Goal: Transaction & Acquisition: Purchase product/service

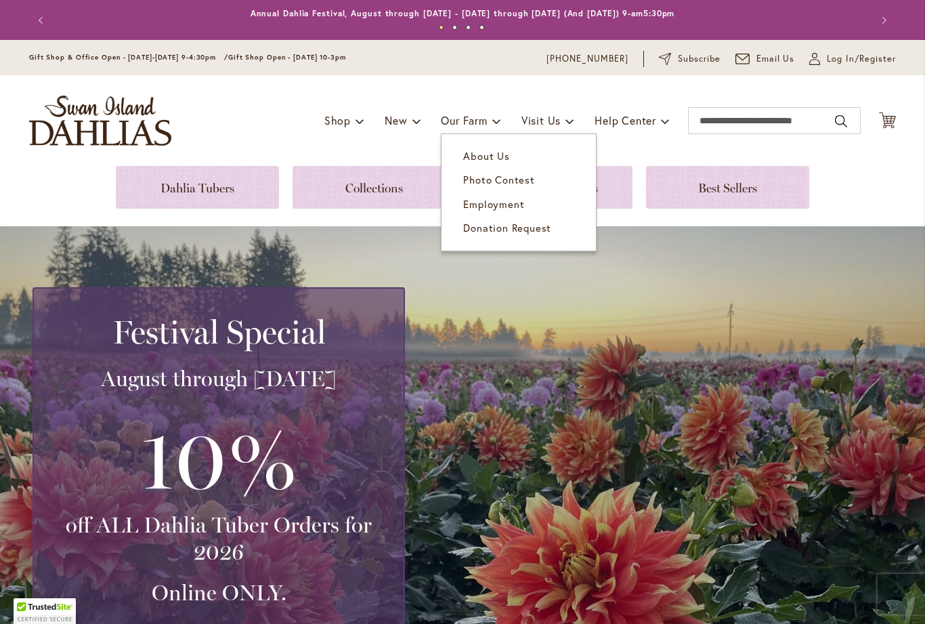
click at [511, 157] on link "About Us" at bounding box center [519, 156] width 154 height 24
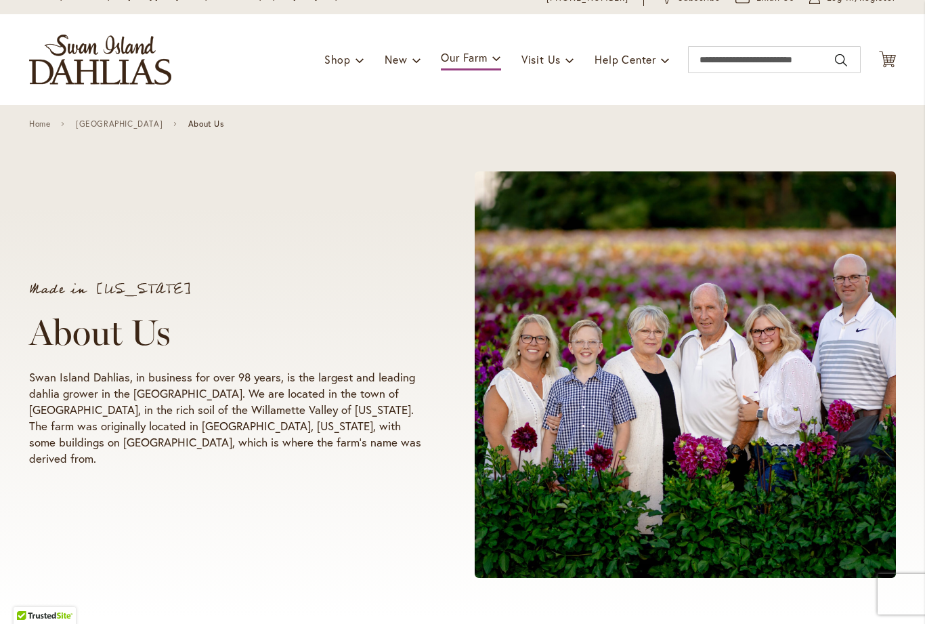
scroll to position [58, 0]
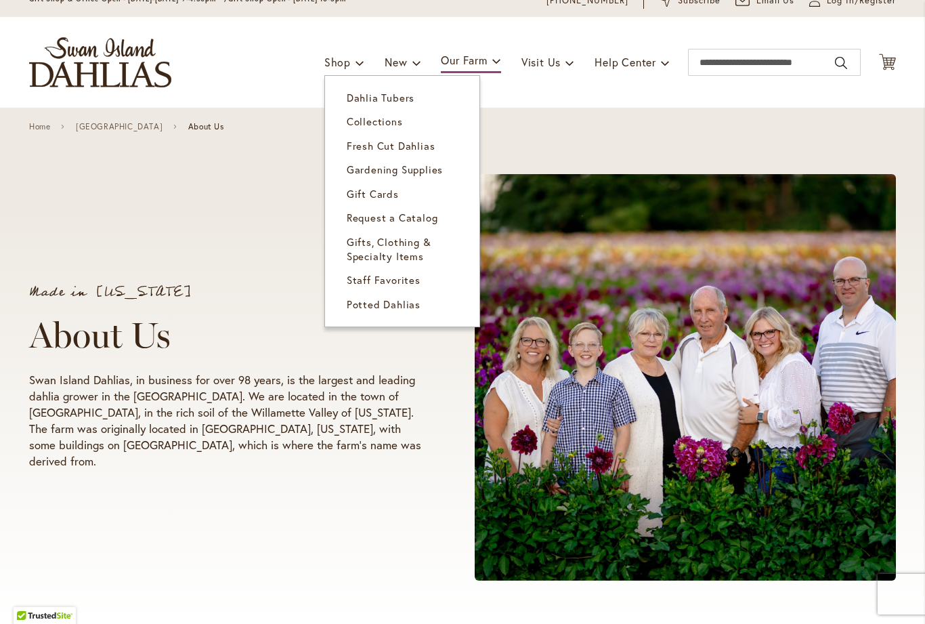
click at [406, 95] on span "Dahlia Tubers" at bounding box center [381, 98] width 68 height 14
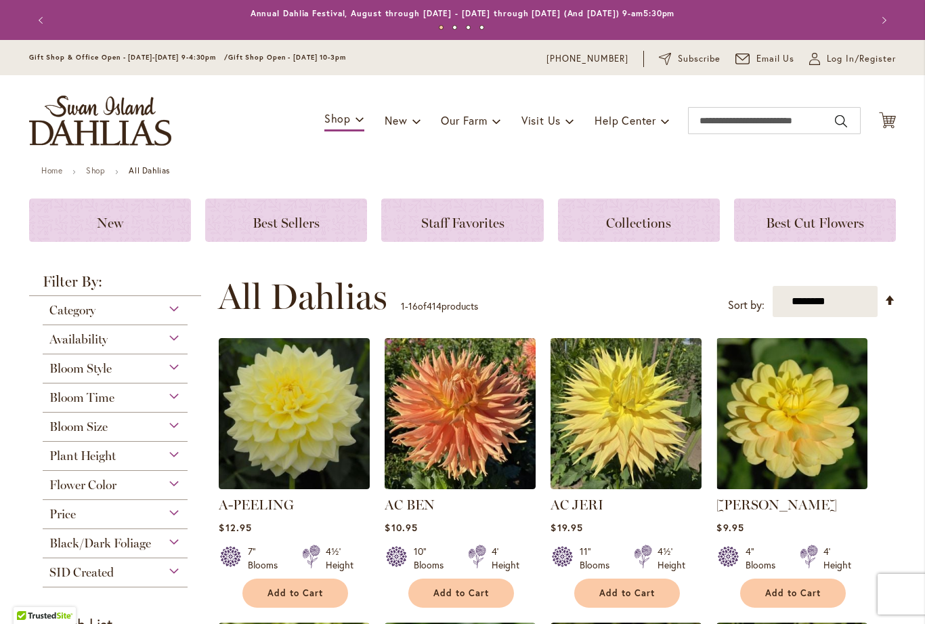
click at [306, 228] on span "Best Sellers" at bounding box center [286, 223] width 67 height 16
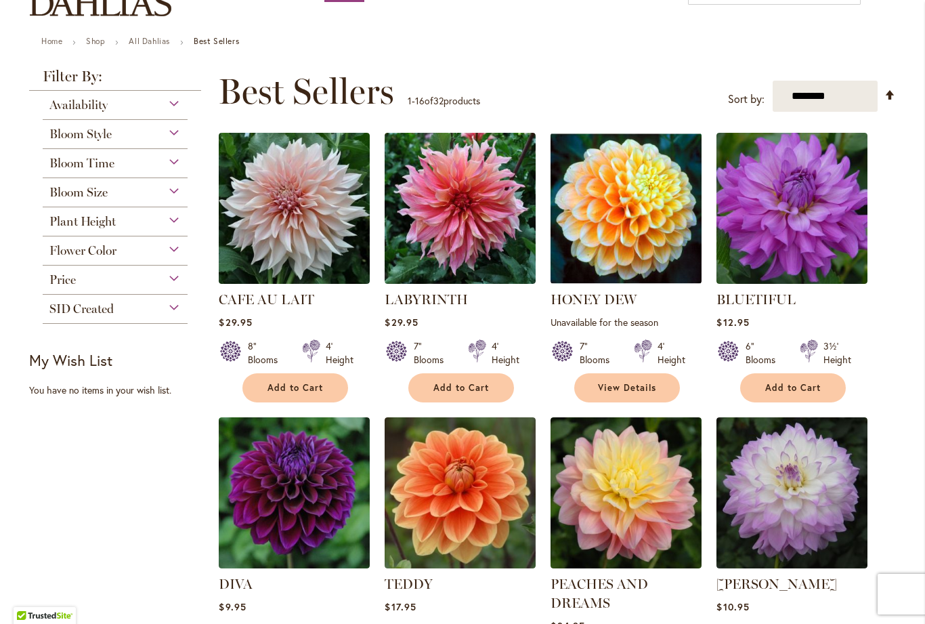
scroll to position [157, 0]
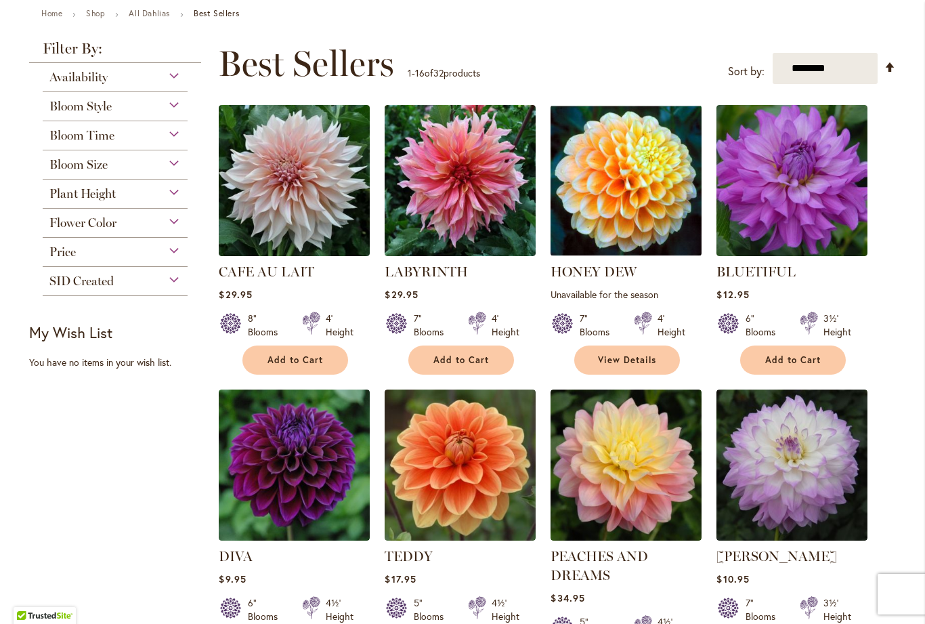
click at [66, 169] on span "Bloom Size" at bounding box center [78, 164] width 58 height 15
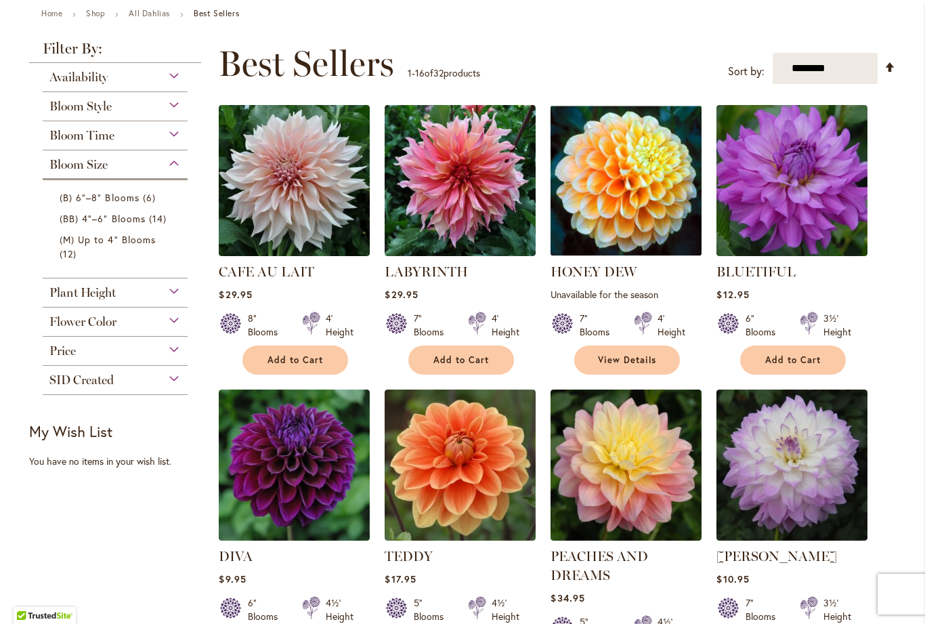
click at [72, 253] on span "12 items" at bounding box center [70, 254] width 20 height 14
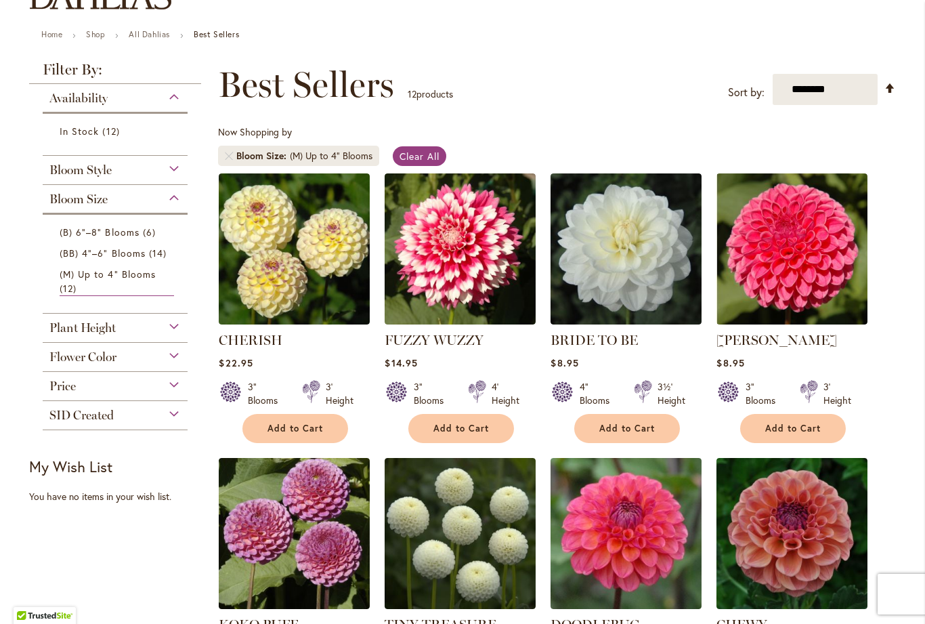
scroll to position [138, 0]
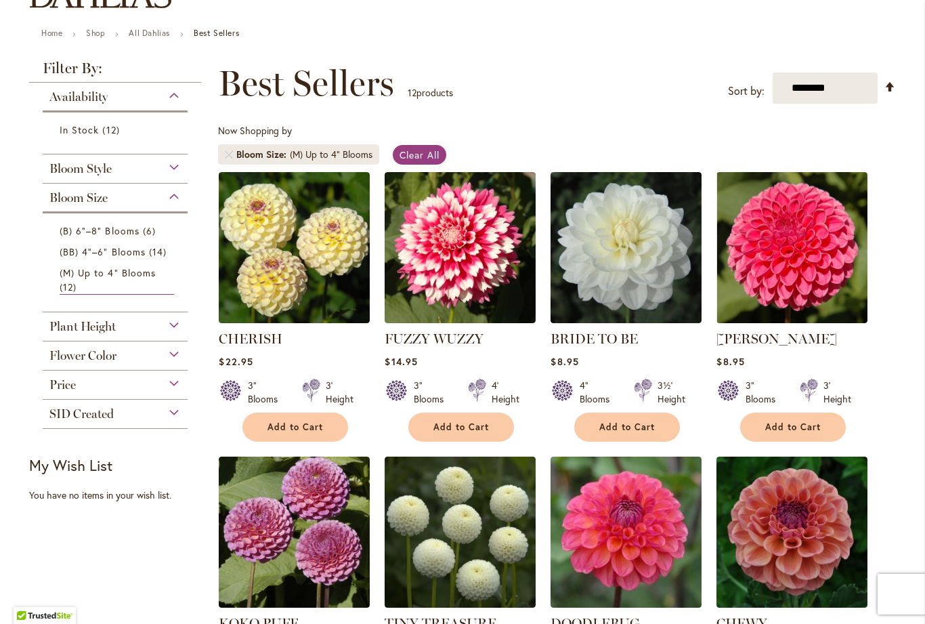
click at [74, 258] on span "(BB) 4"–6" Blooms" at bounding box center [103, 251] width 86 height 13
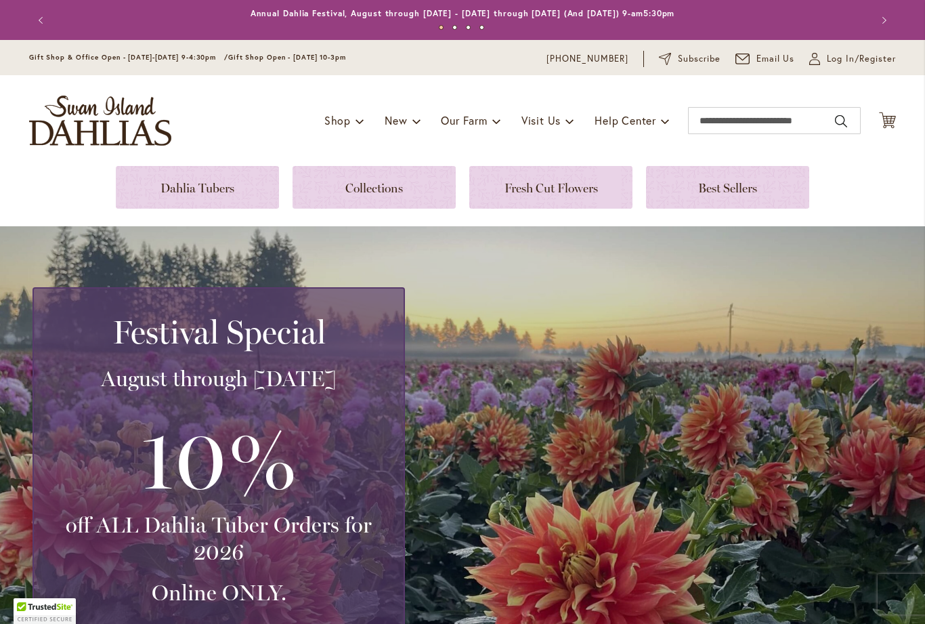
click at [148, 180] on link at bounding box center [197, 187] width 163 height 43
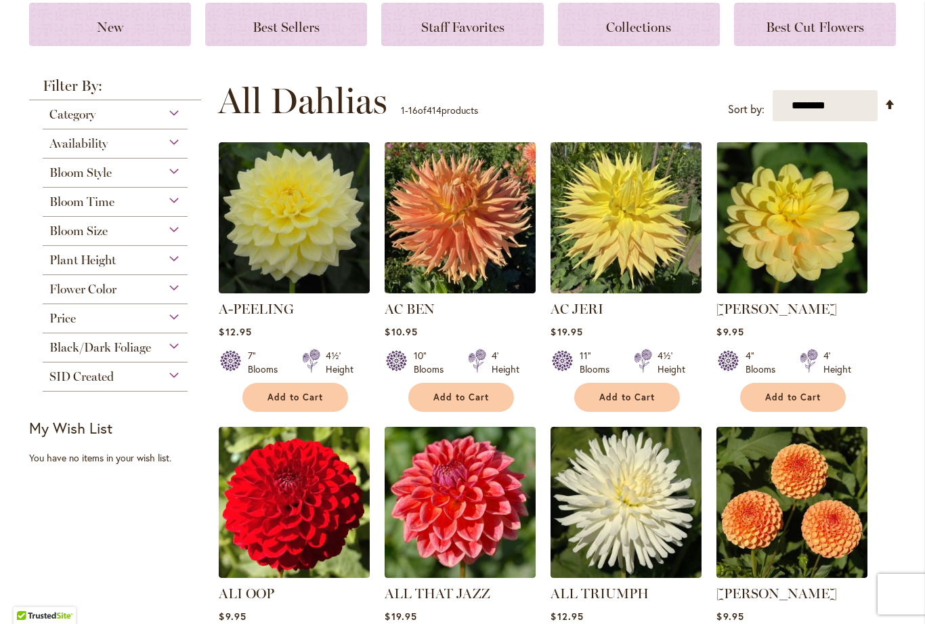
scroll to position [196, 0]
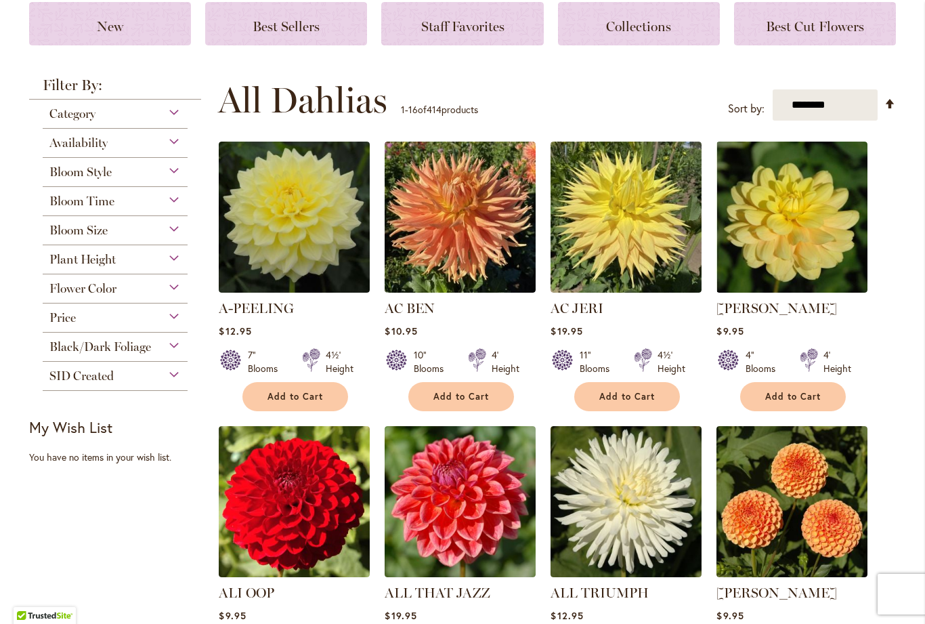
click at [51, 324] on span "Price" at bounding box center [62, 317] width 26 height 15
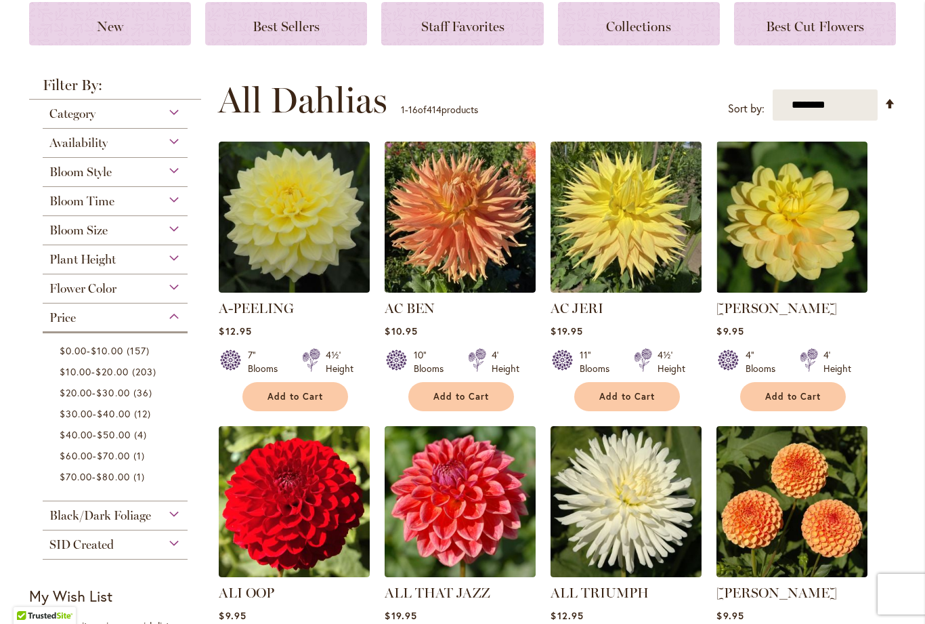
click at [77, 353] on span "$0.00" at bounding box center [73, 350] width 27 height 13
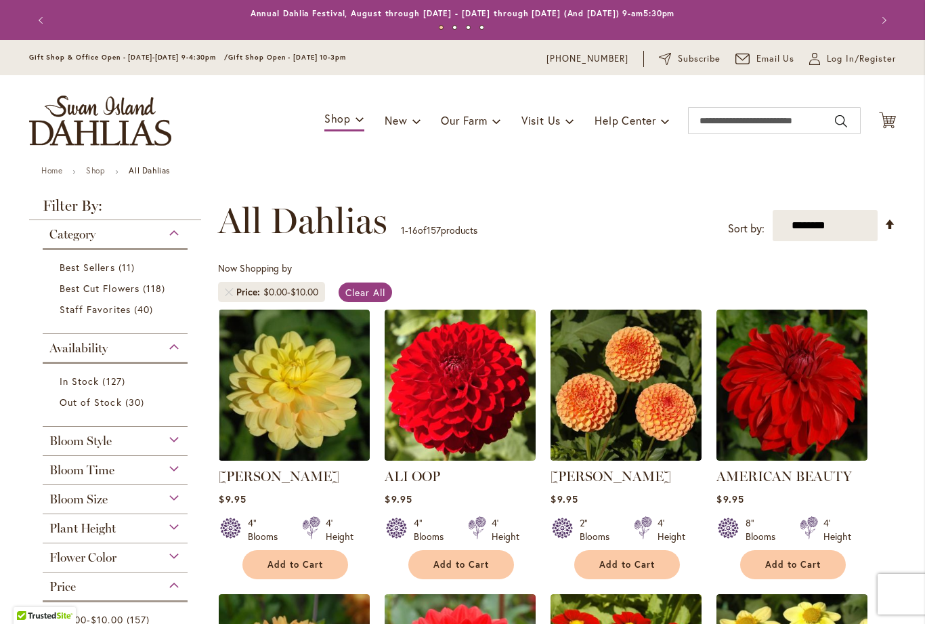
click at [856, 230] on select "**********" at bounding box center [825, 225] width 105 height 31
select select "*****"
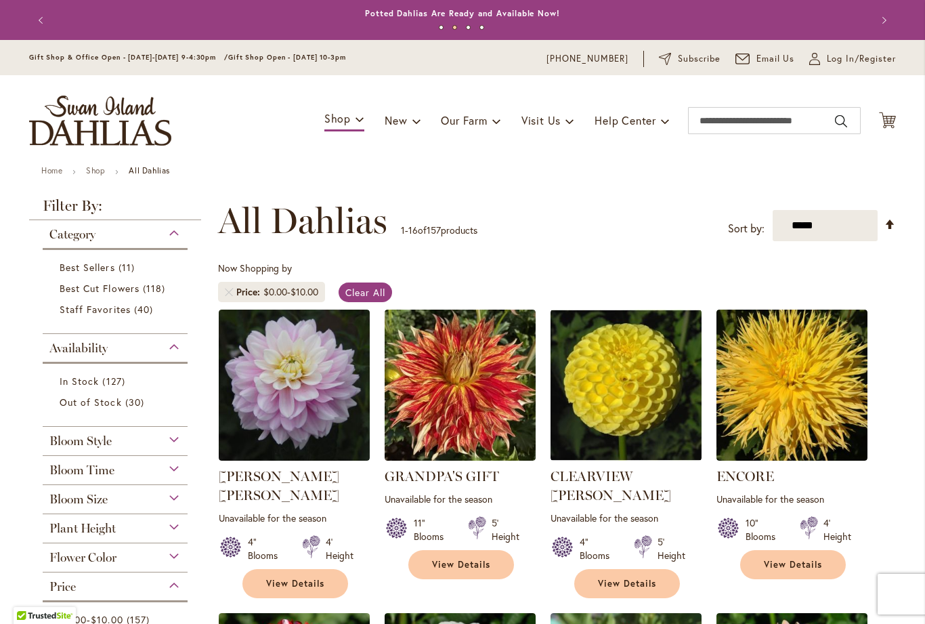
click at [818, 211] on select "**********" at bounding box center [825, 225] width 105 height 31
select select "********"
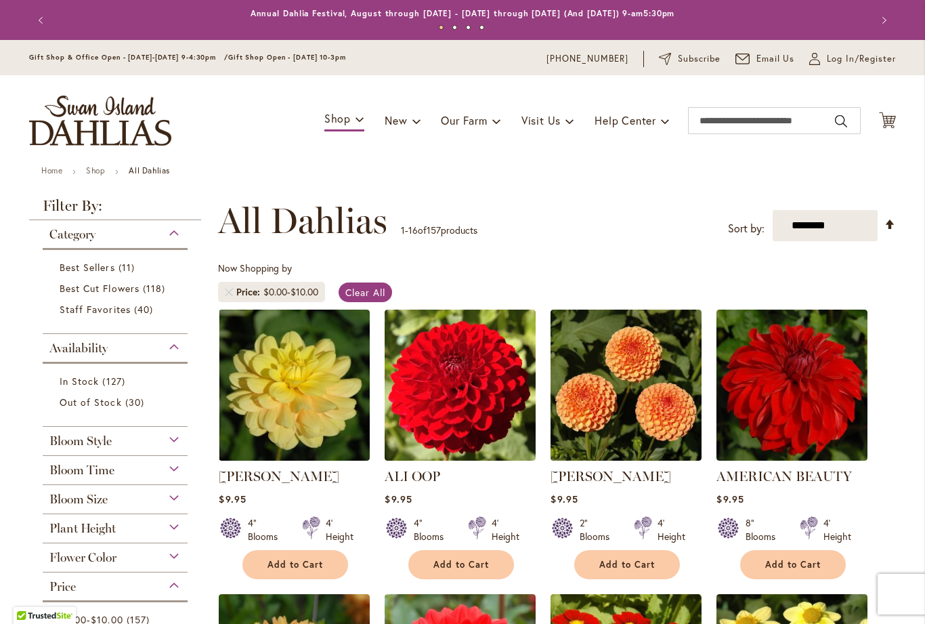
click at [83, 266] on span "Best Sellers" at bounding box center [88, 267] width 56 height 13
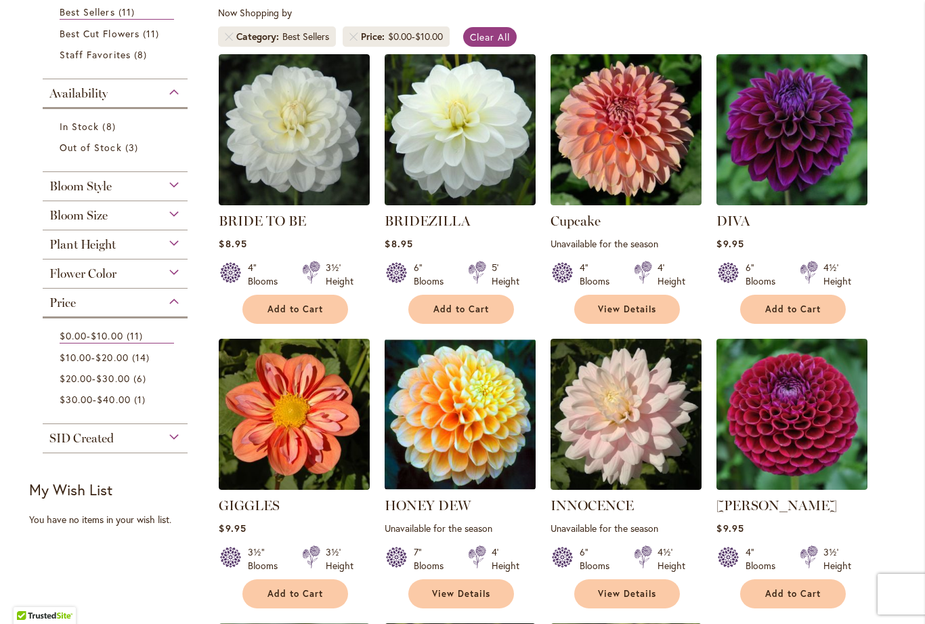
scroll to position [268, 0]
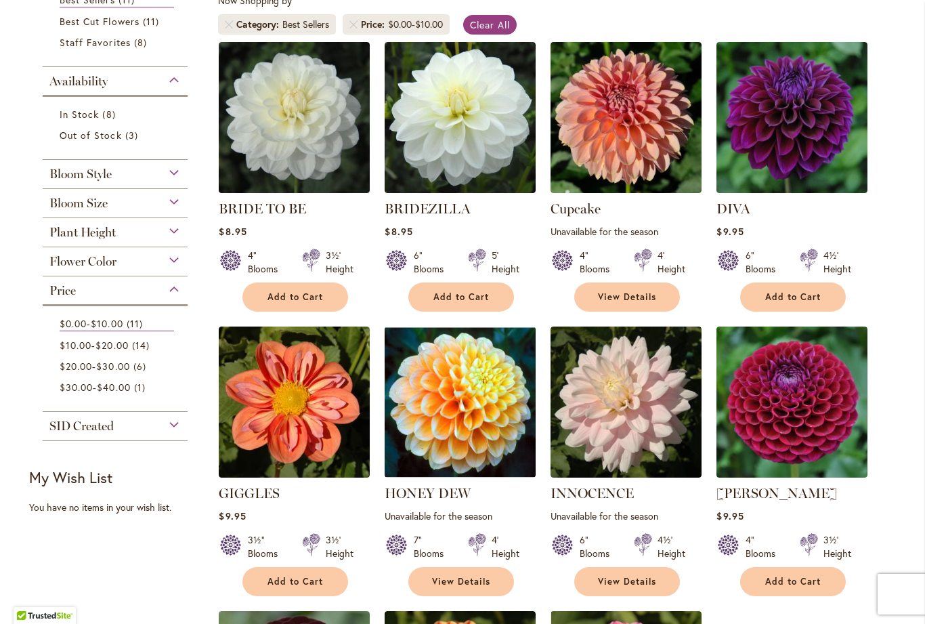
click at [280, 130] on img at bounding box center [294, 117] width 151 height 151
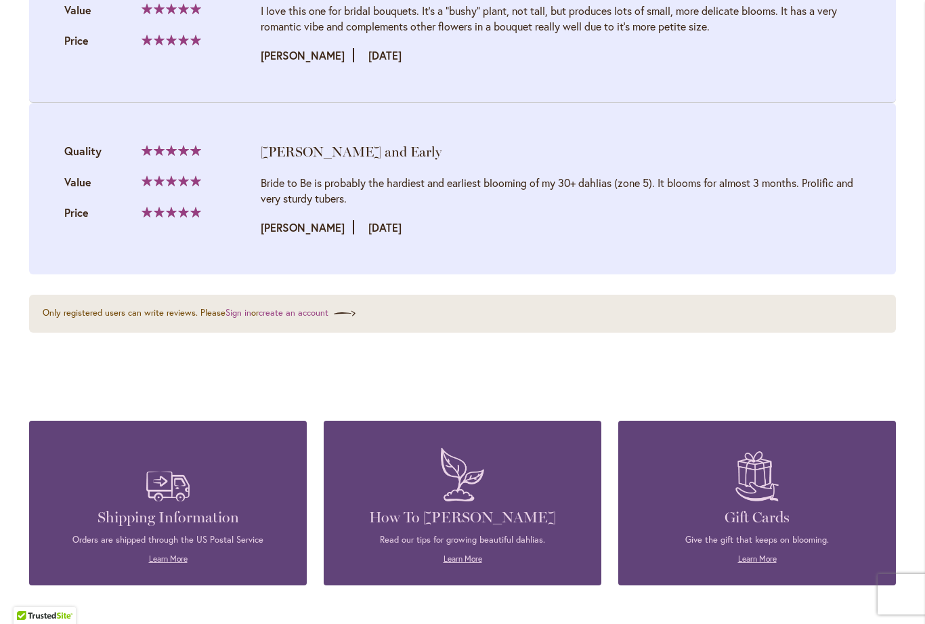
scroll to position [2215, 0]
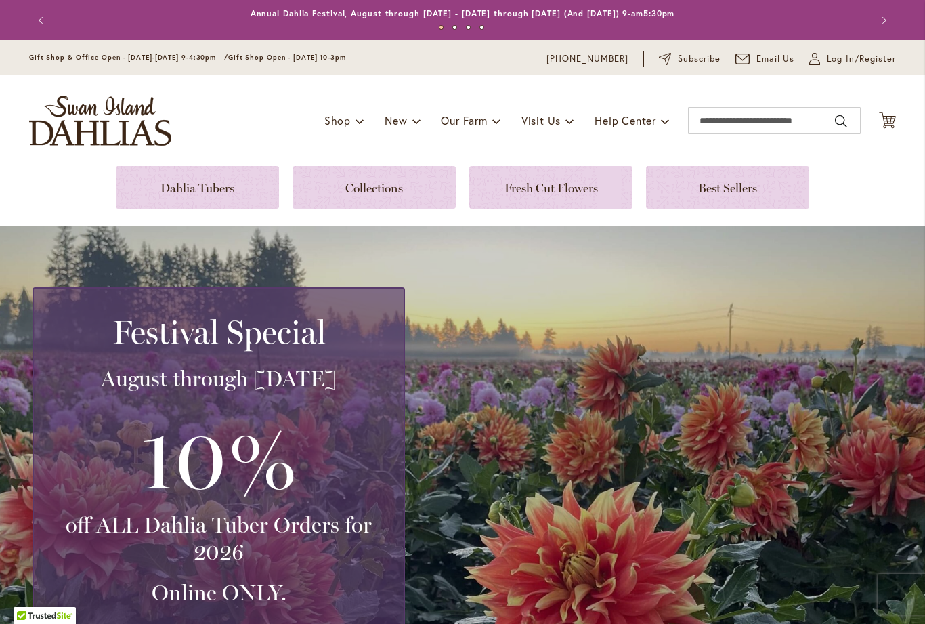
click at [755, 189] on link at bounding box center [727, 187] width 163 height 43
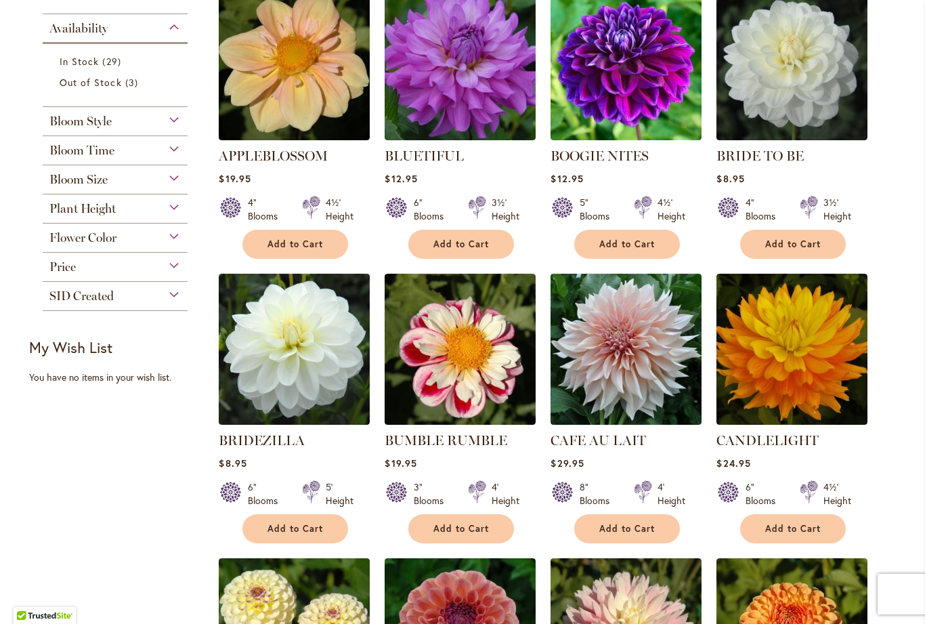
scroll to position [322, 0]
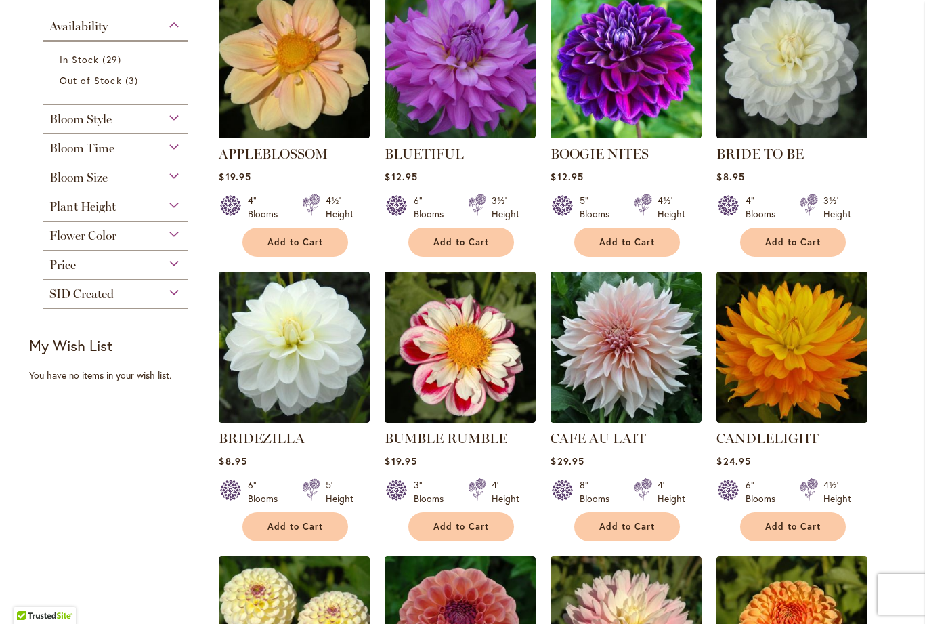
click at [62, 268] on span "Price" at bounding box center [62, 264] width 26 height 15
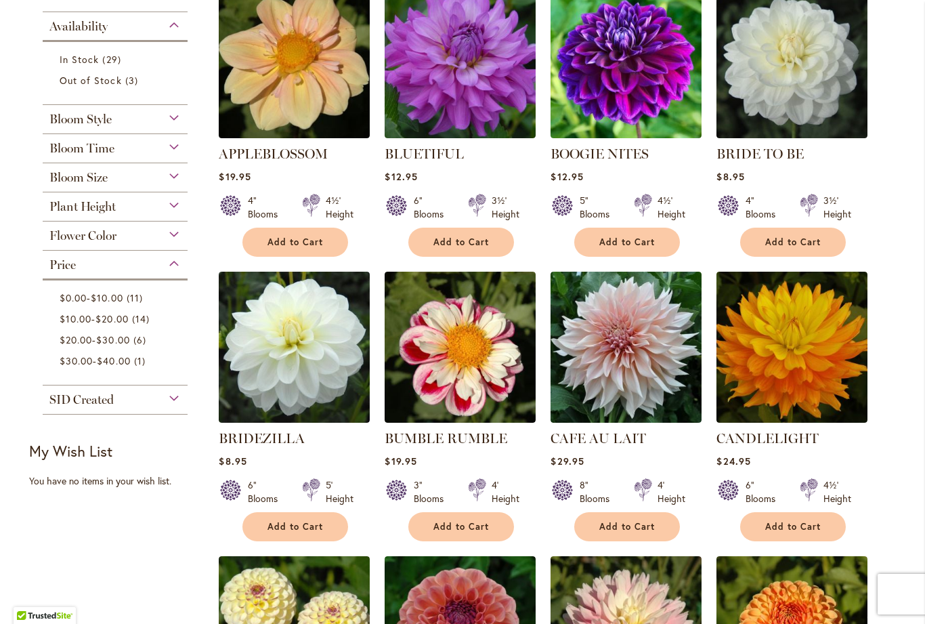
click at [76, 297] on span "$0.00" at bounding box center [73, 297] width 27 height 13
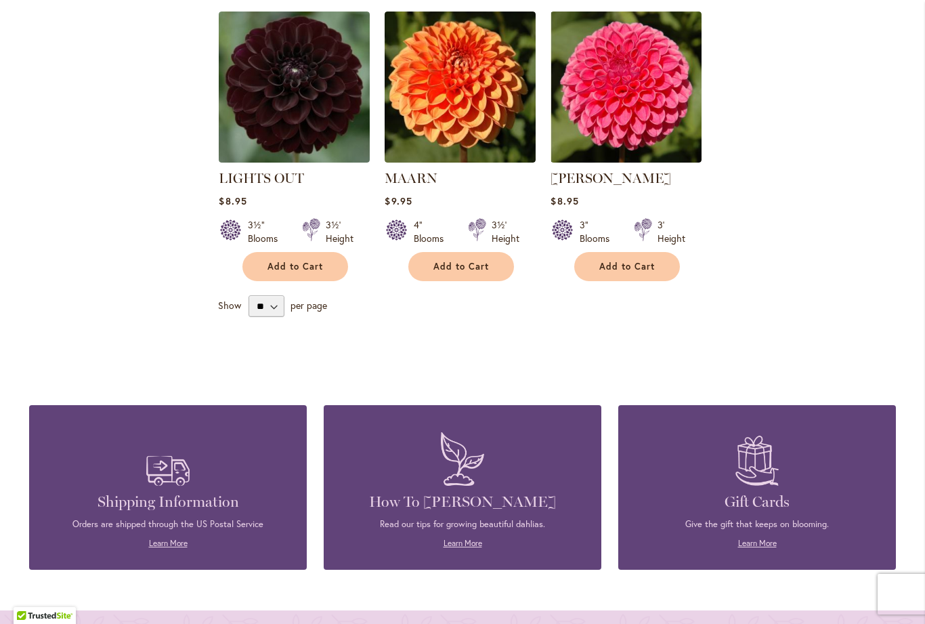
scroll to position [890, 0]
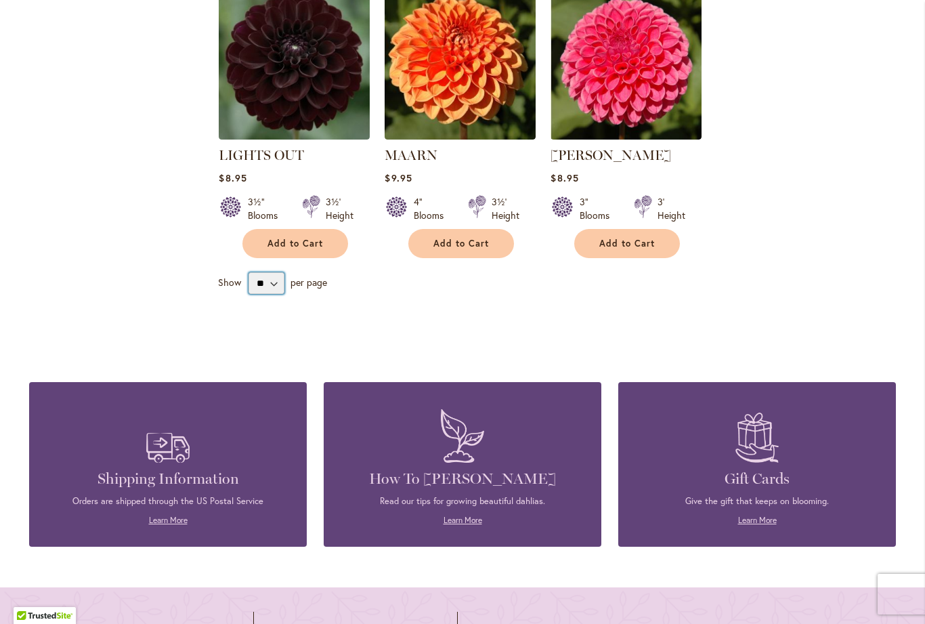
click at [270, 289] on select "** ** ** **" at bounding box center [267, 283] width 36 height 22
select select "**"
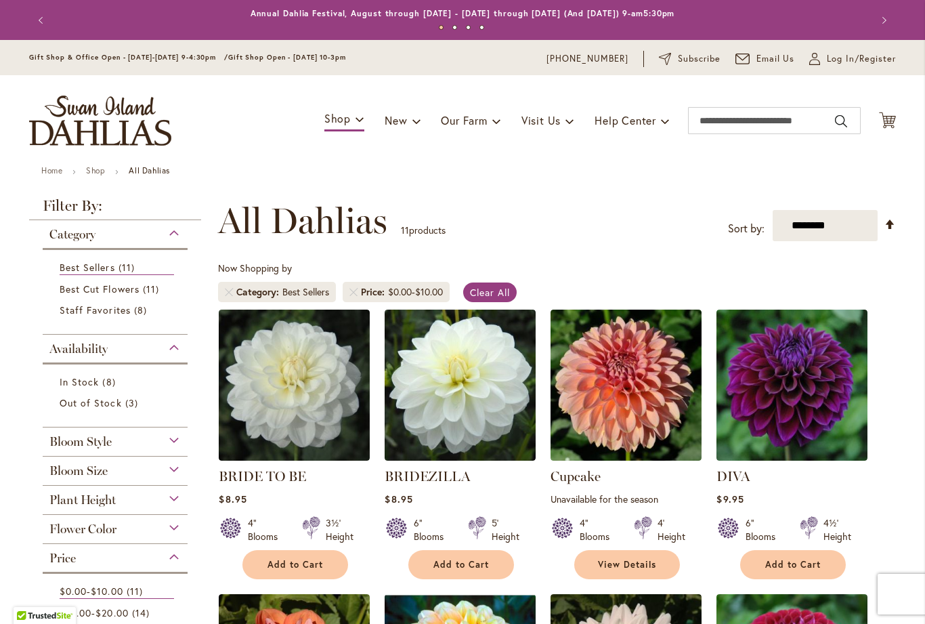
click at [230, 293] on link "Remove Category Best Sellers" at bounding box center [229, 292] width 8 height 8
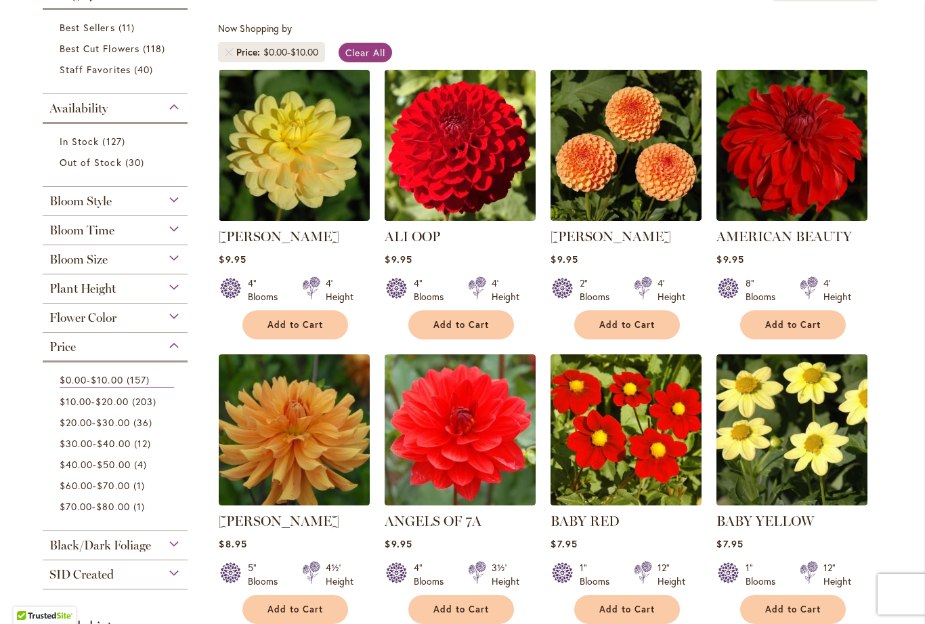
scroll to position [253, 0]
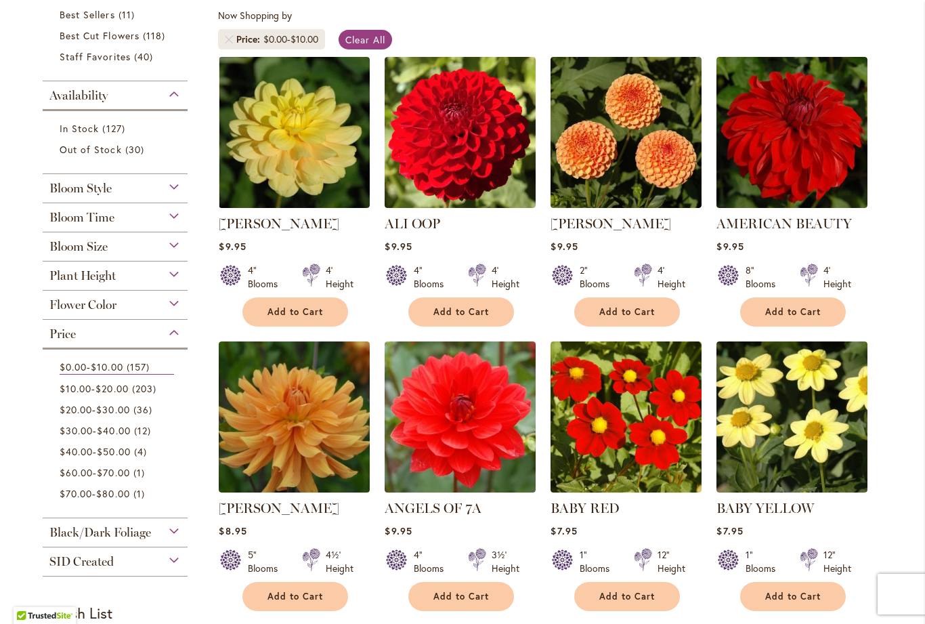
click at [79, 125] on span "In Stock" at bounding box center [79, 128] width 39 height 13
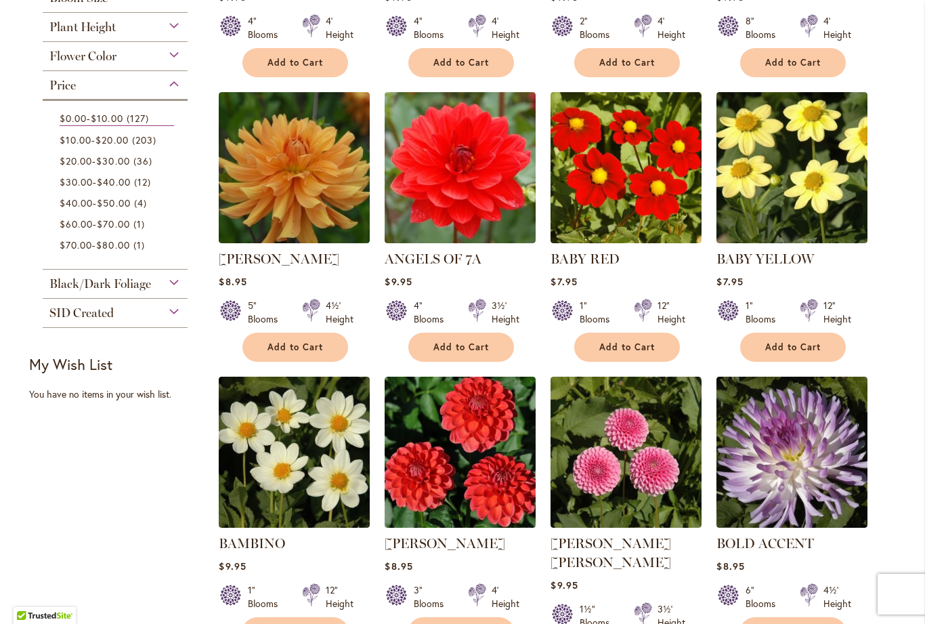
scroll to position [530, 0]
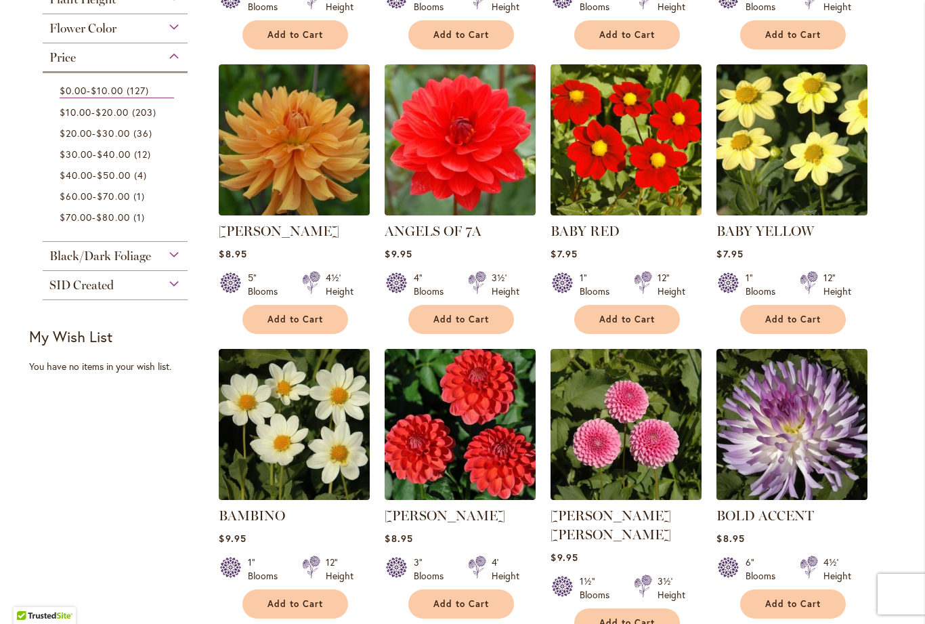
click at [74, 112] on span "$10.00" at bounding box center [76, 112] width 32 height 13
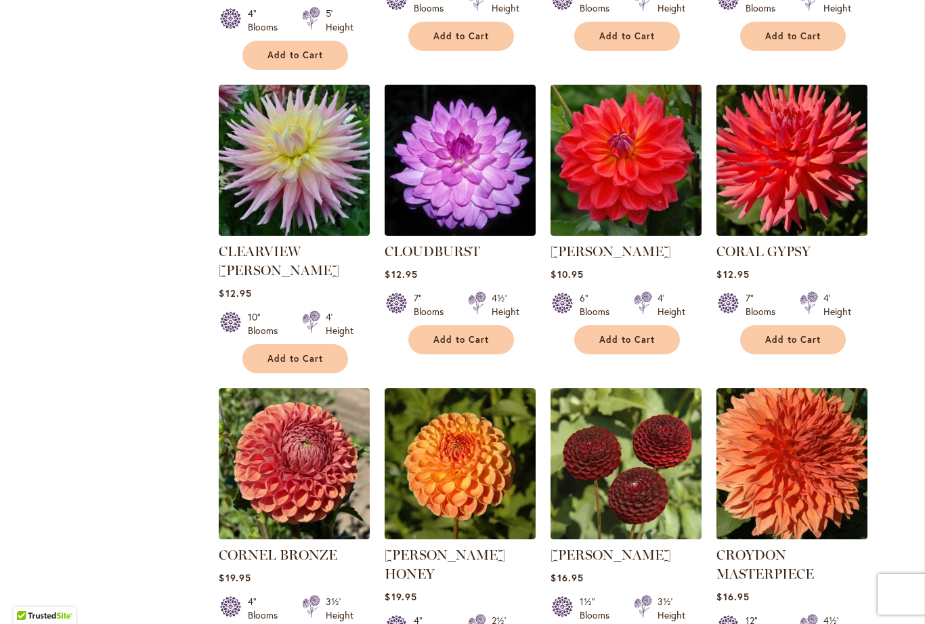
scroll to position [2824, 0]
click at [460, 167] on img at bounding box center [460, 160] width 151 height 151
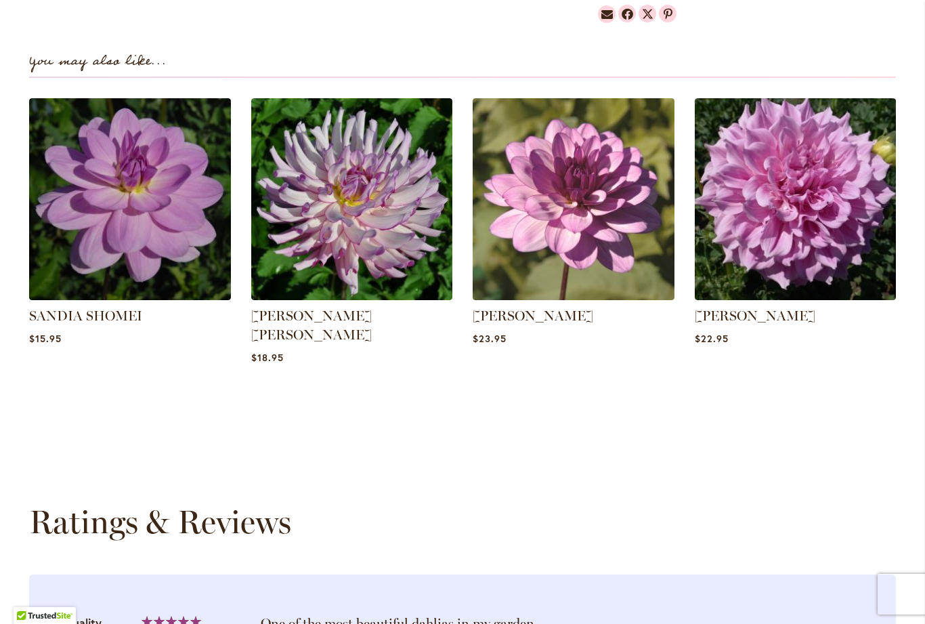
scroll to position [901, 0]
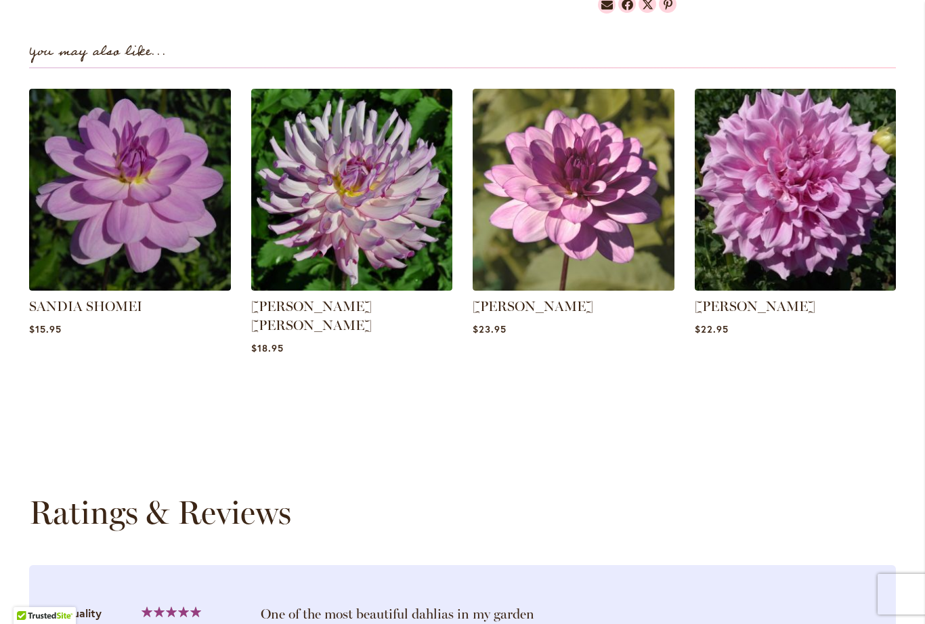
click at [534, 247] on img at bounding box center [574, 190] width 202 height 202
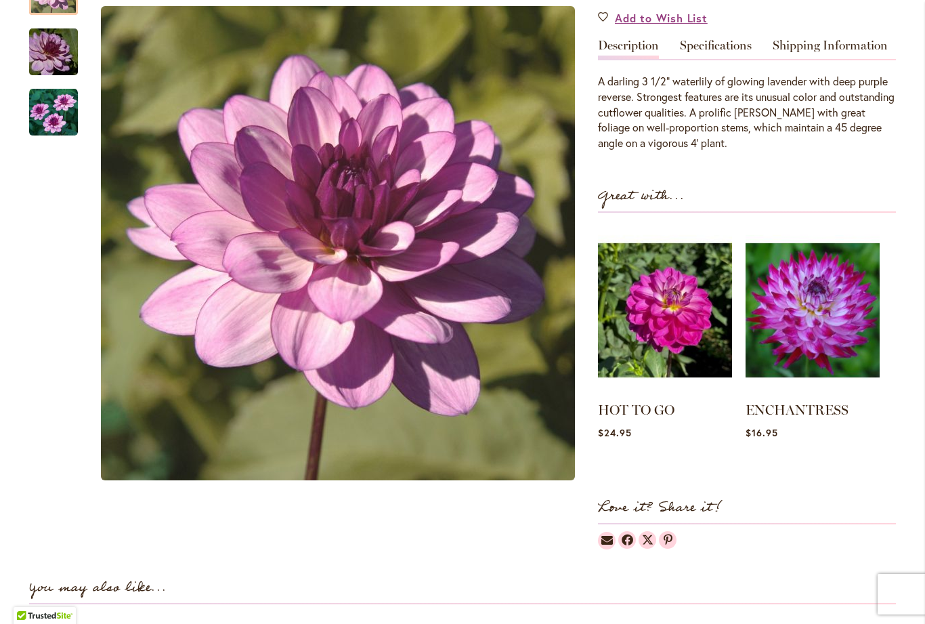
scroll to position [413, 0]
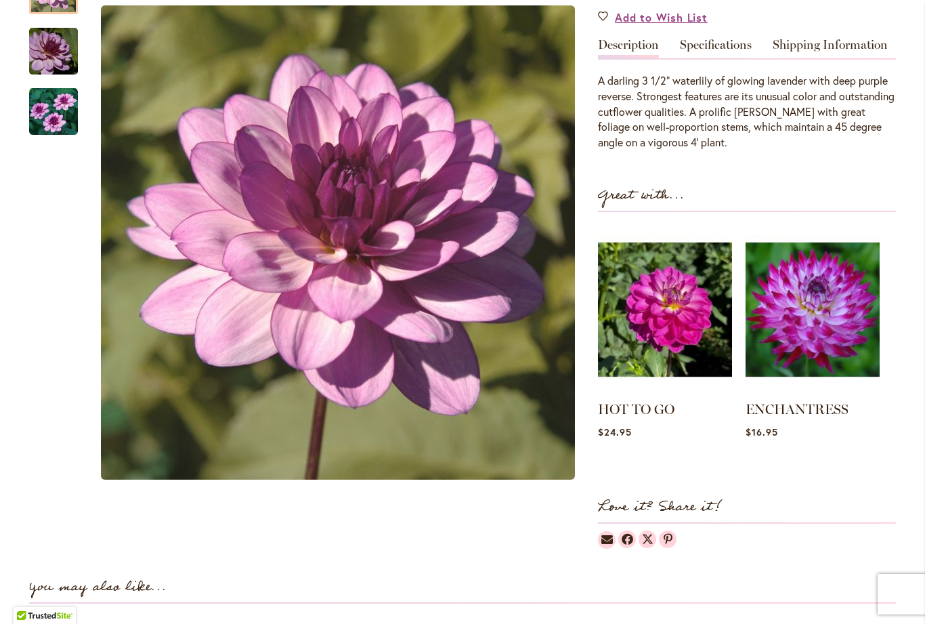
click at [56, 83] on img "LAUREN MICHELE" at bounding box center [54, 50] width 98 height 65
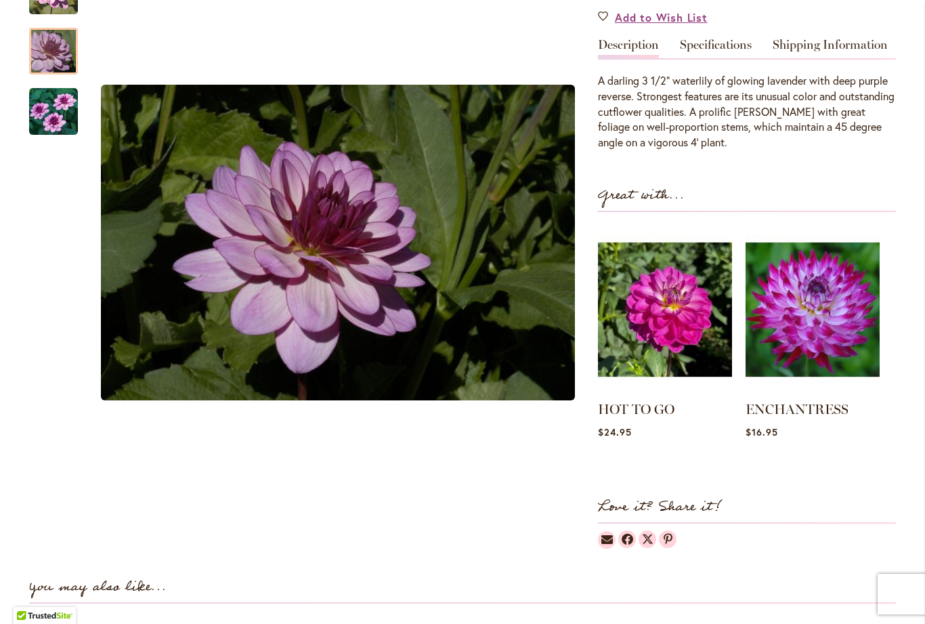
click at [62, 75] on div at bounding box center [53, 51] width 49 height 47
